Goal: Information Seeking & Learning: Learn about a topic

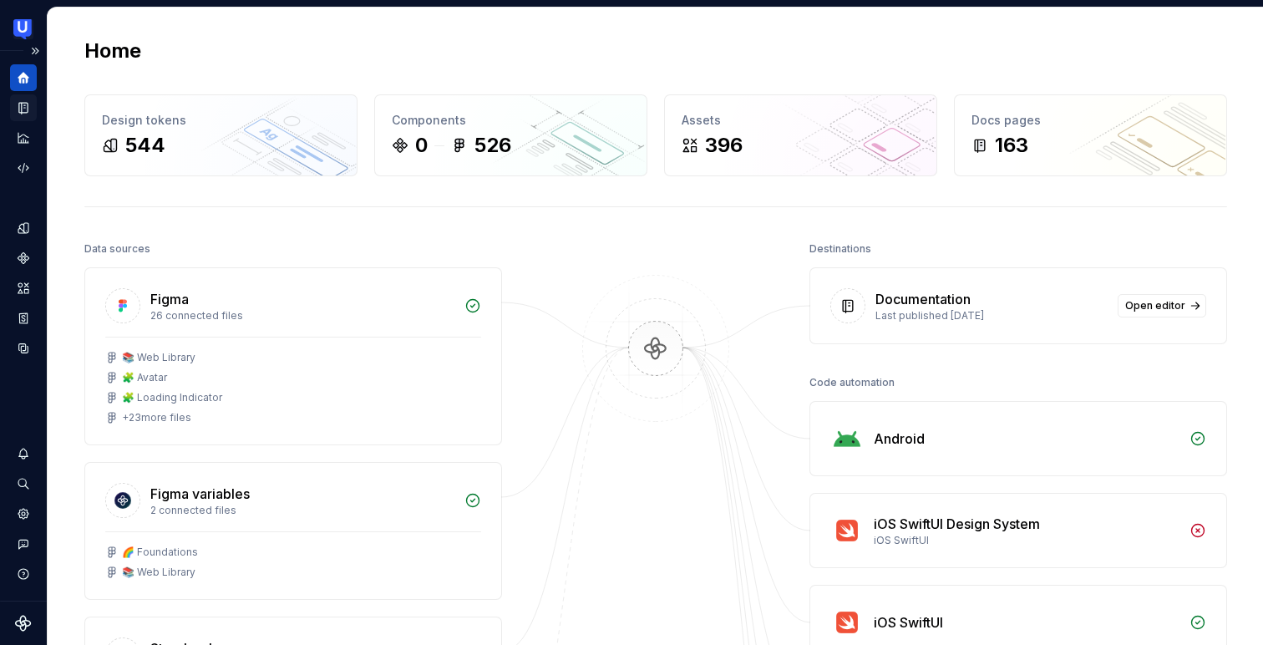
click at [28, 108] on icon "Documentation" at bounding box center [23, 108] width 8 height 11
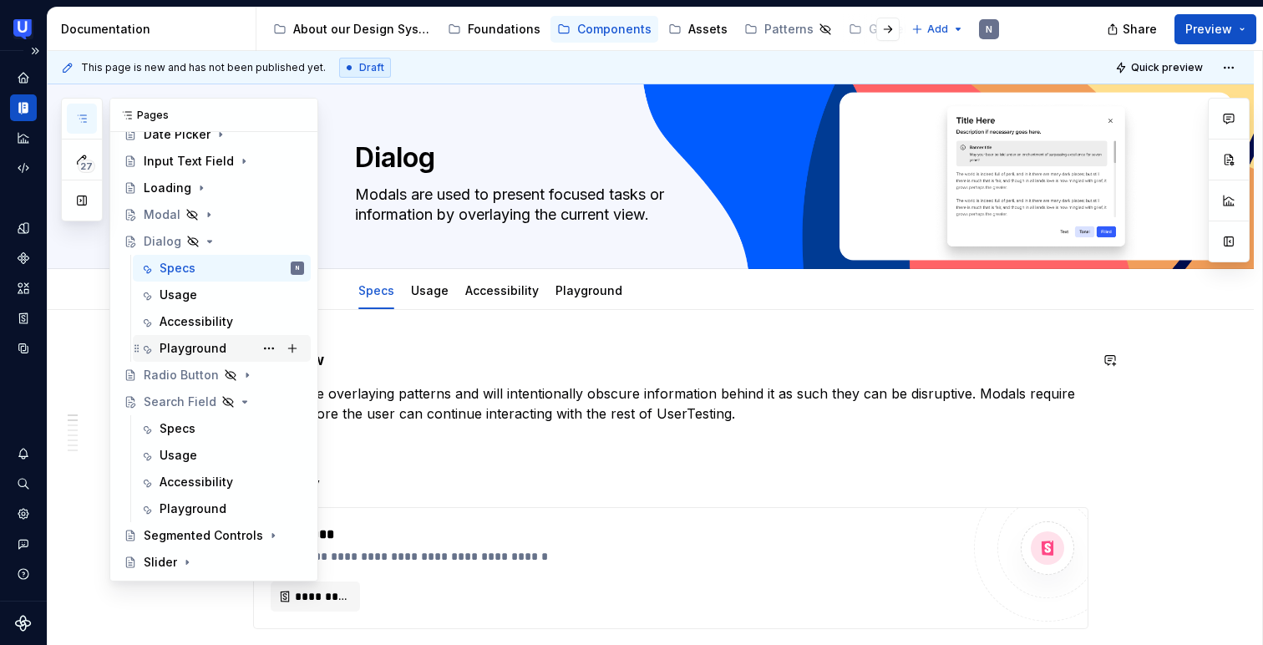
scroll to position [344, 0]
click at [176, 376] on div "Radio Button" at bounding box center [181, 372] width 75 height 17
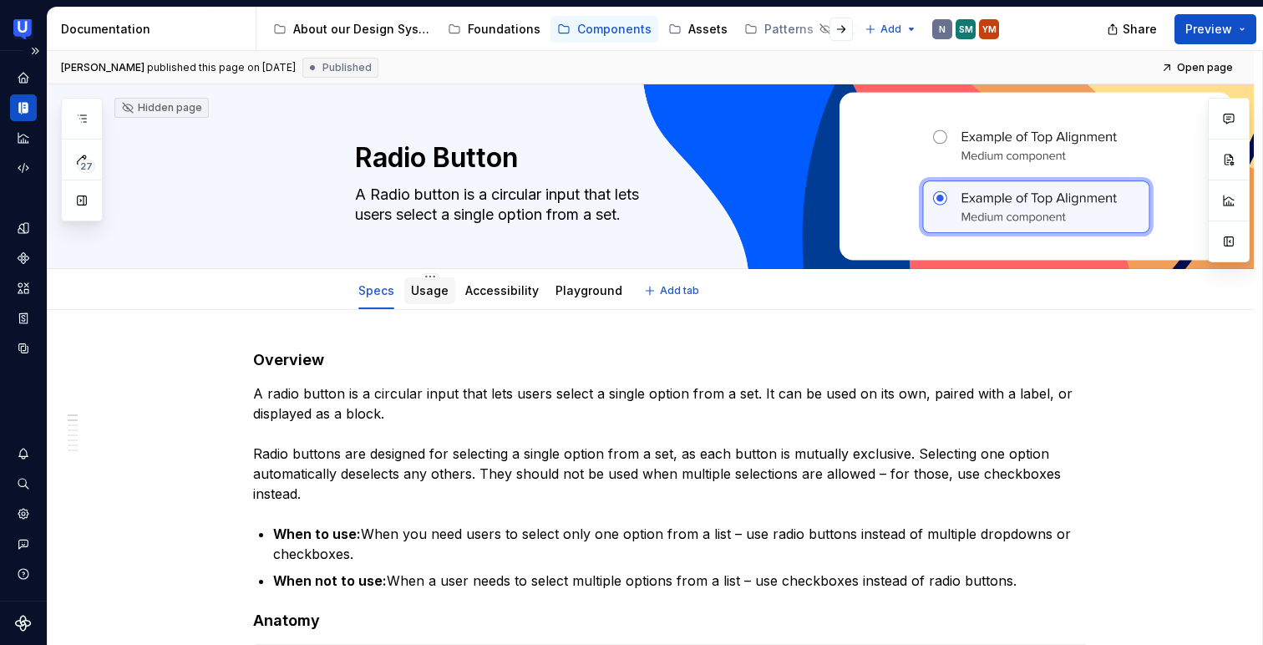
click at [425, 293] on link "Usage" at bounding box center [430, 290] width 38 height 14
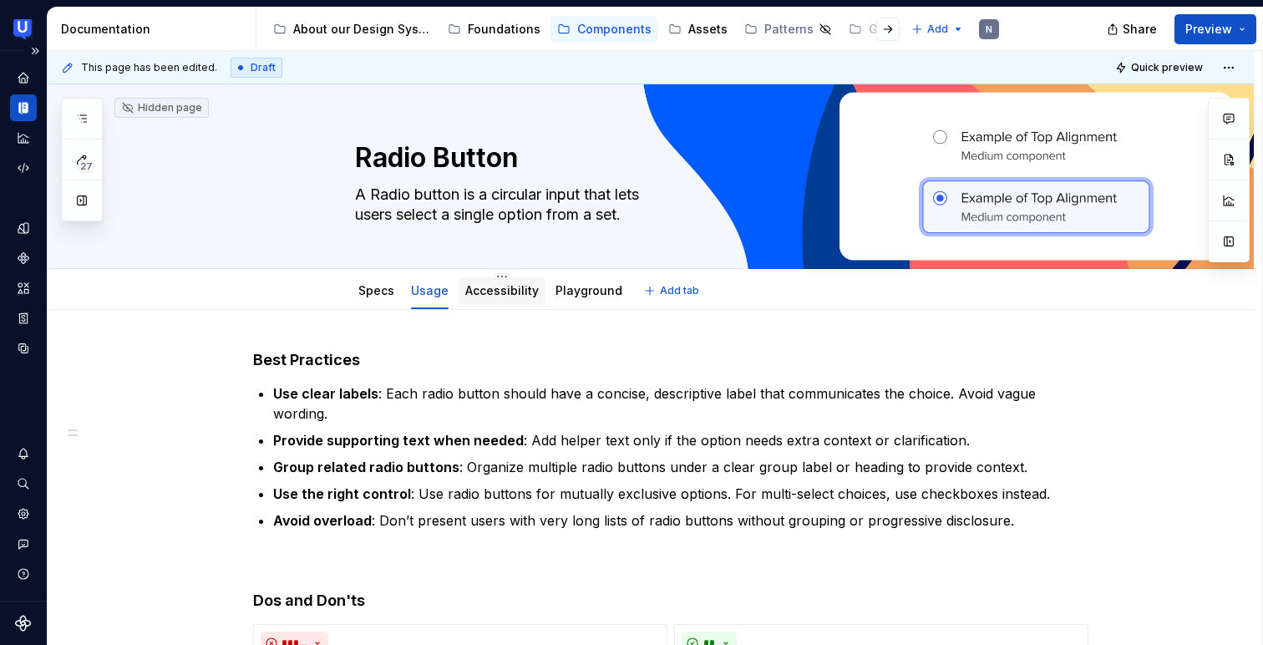
click at [522, 297] on link "Accessibility" at bounding box center [502, 290] width 74 height 14
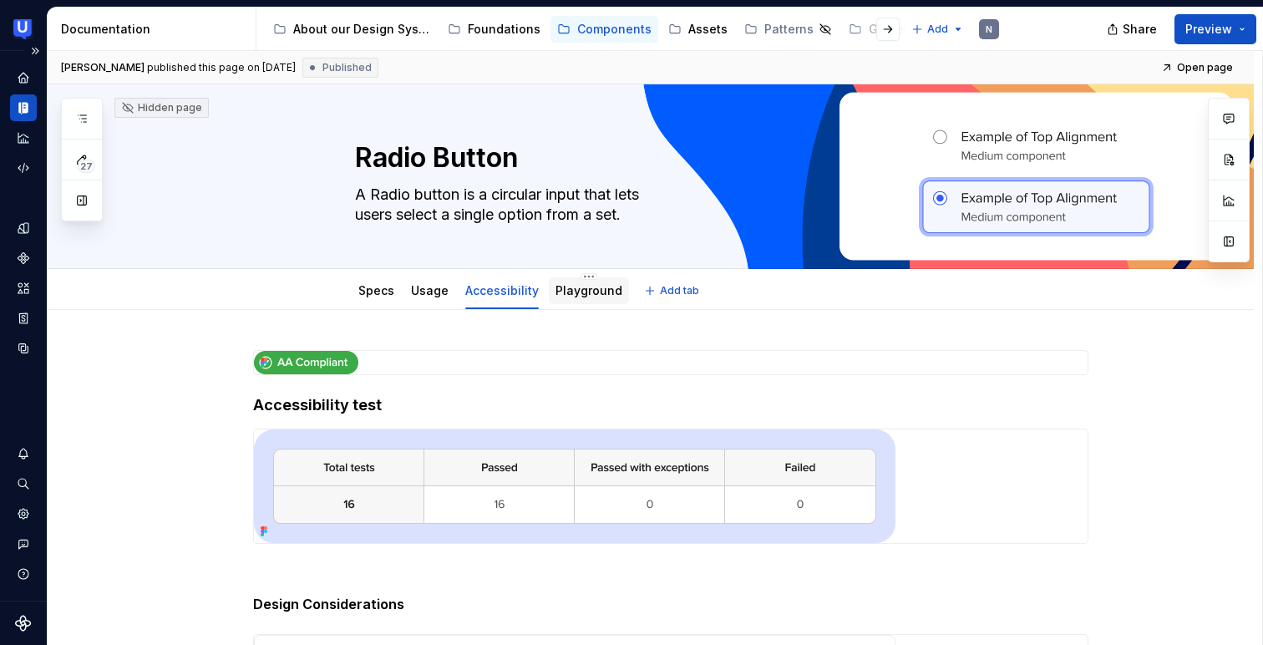
click at [604, 283] on link "Playground" at bounding box center [589, 290] width 67 height 14
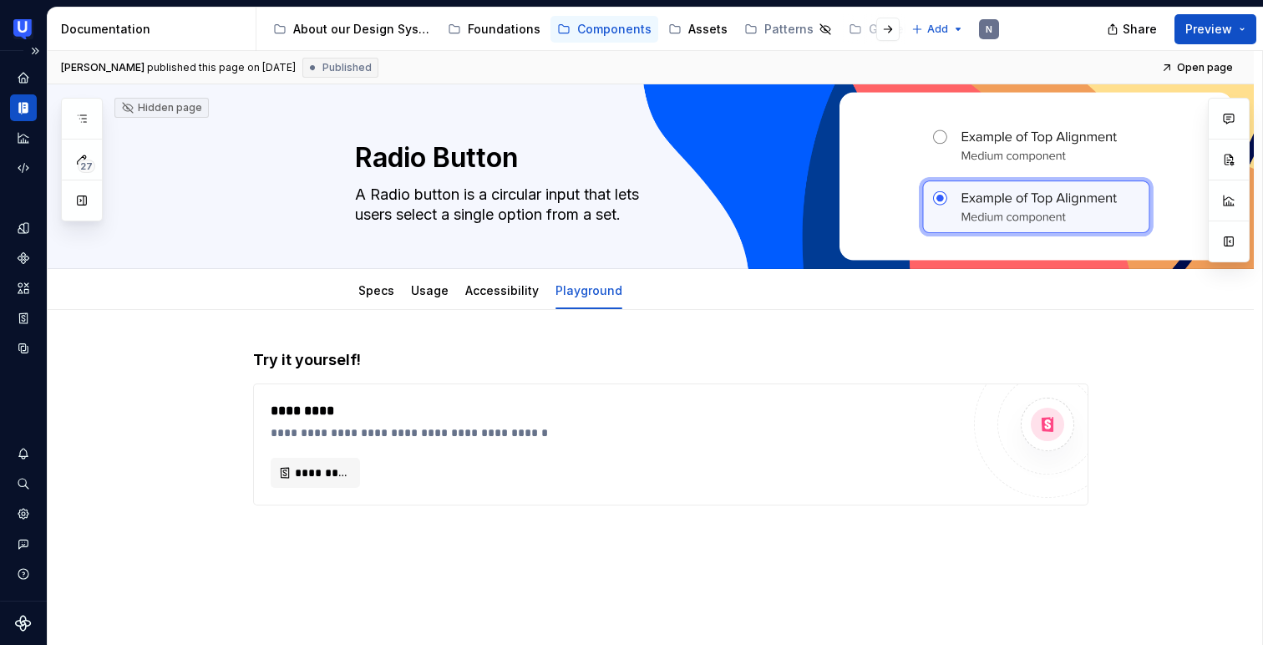
type textarea "*"
